Goal: Book appointment/travel/reservation

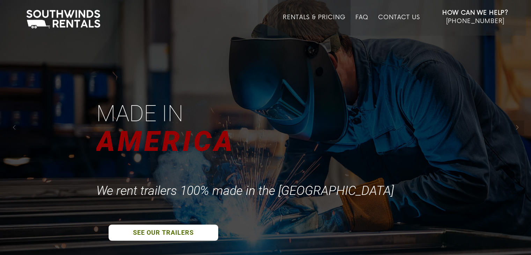
click at [322, 18] on link "Rentals & Pricing" at bounding box center [314, 25] width 62 height 22
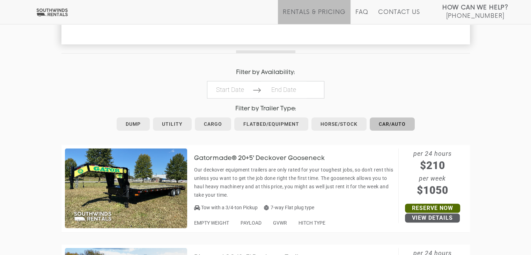
scroll to position [279, 0]
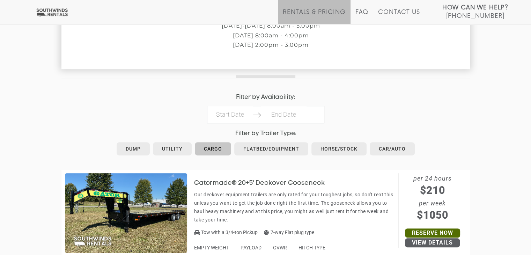
click at [214, 150] on link "Cargo" at bounding box center [213, 148] width 36 height 13
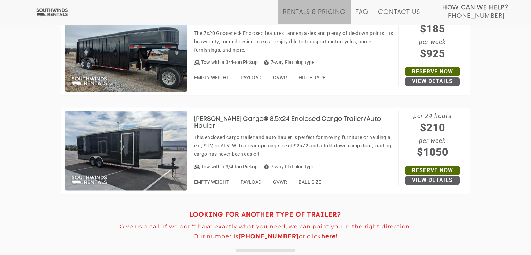
scroll to position [1032, 0]
